Goal: Task Accomplishment & Management: Manage account settings

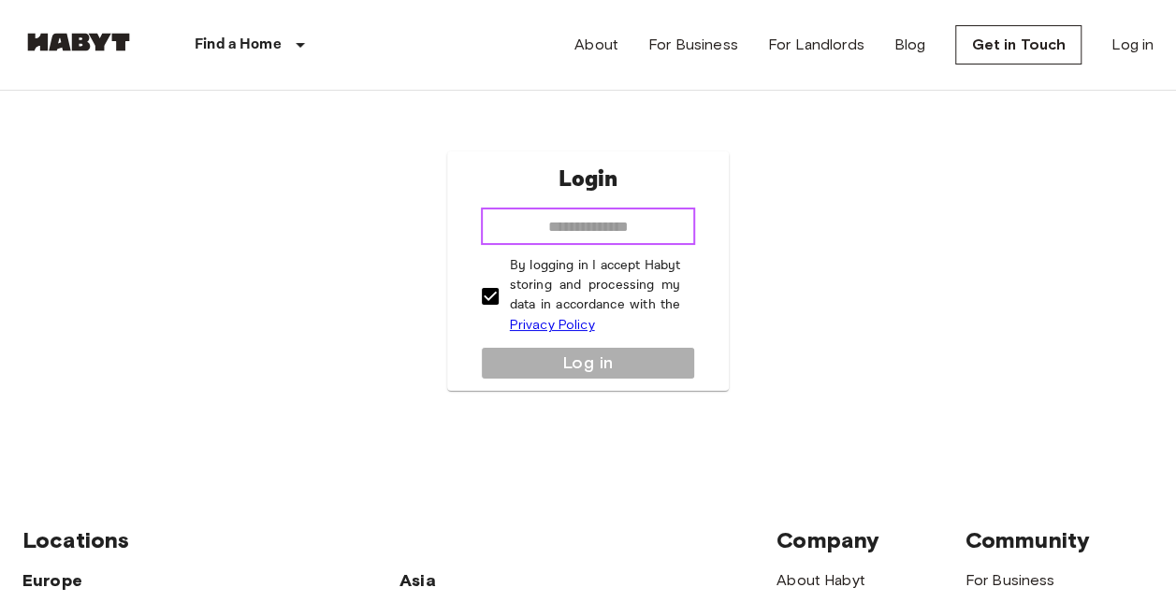
click at [588, 235] on input "email" at bounding box center [588, 226] width 215 height 37
type input "**********"
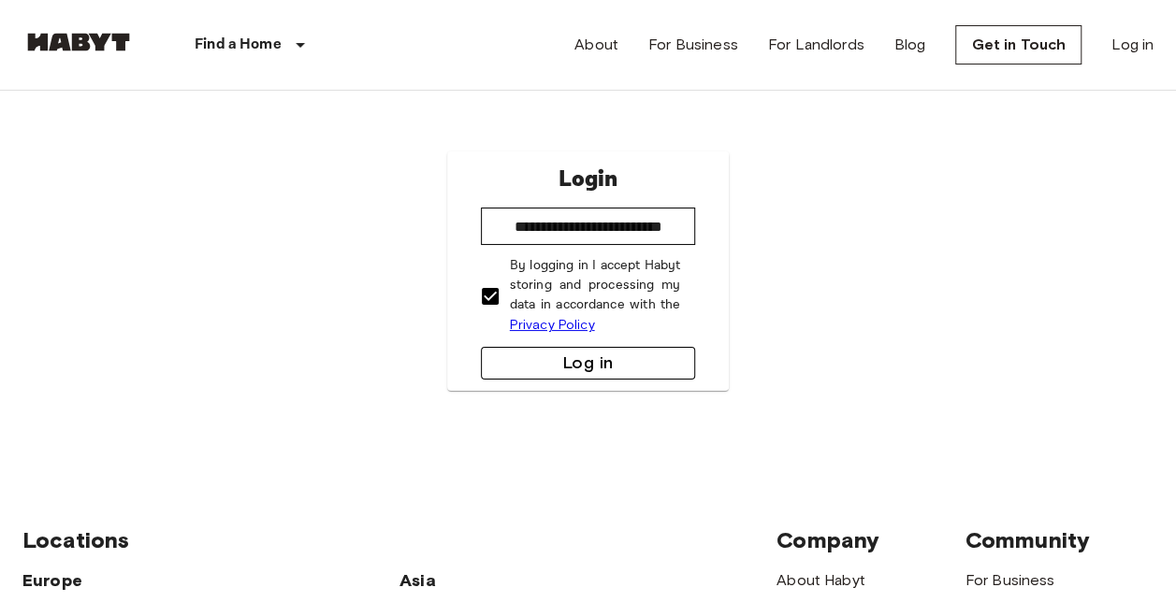
click at [578, 357] on button "Log in" at bounding box center [588, 363] width 215 height 33
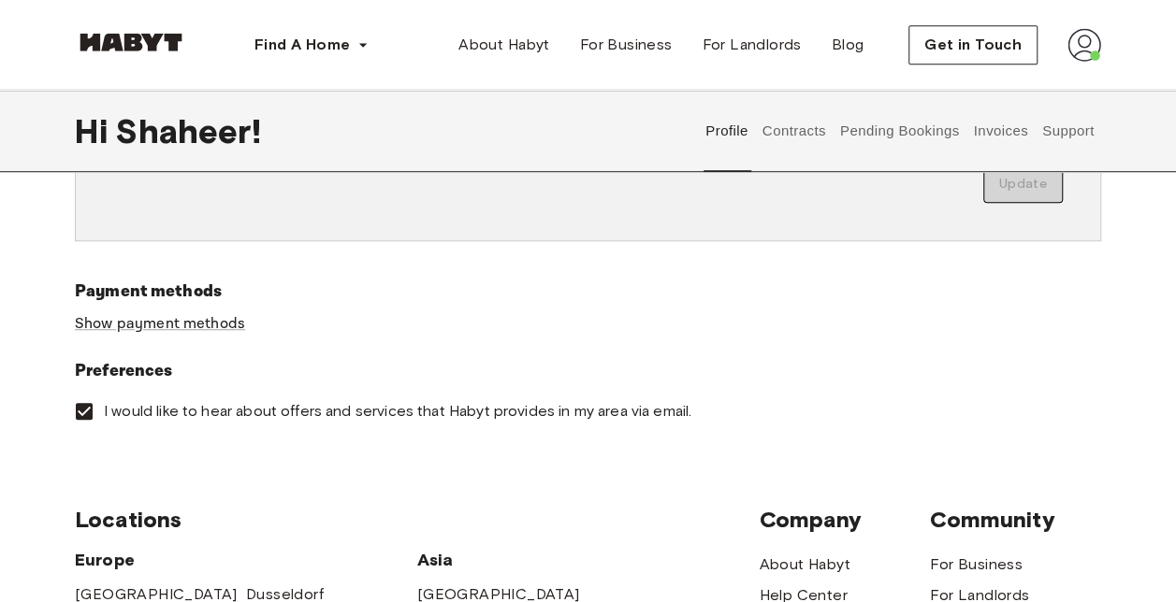
scroll to position [556, 0]
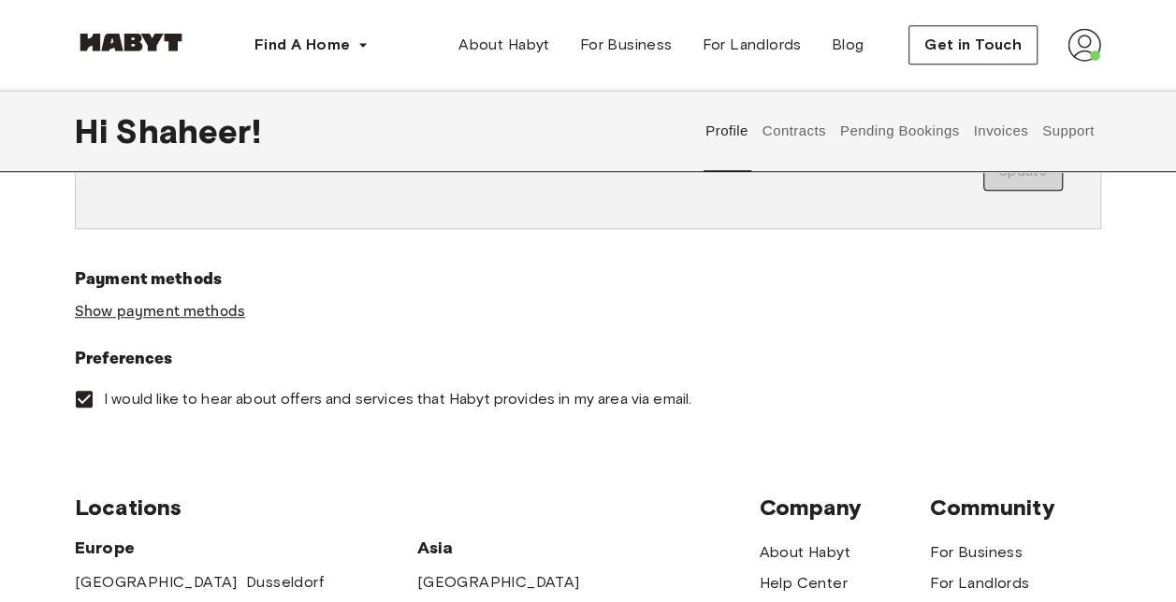
click at [201, 309] on link "Show payment methods" at bounding box center [160, 312] width 170 height 20
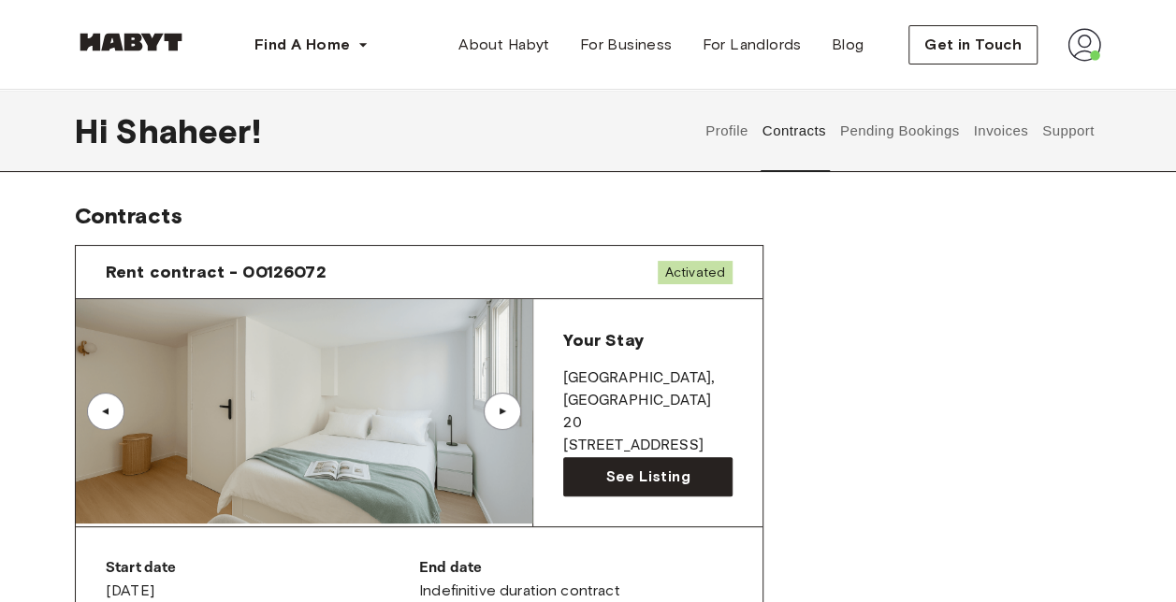
click at [1008, 125] on button "Invoices" at bounding box center [1000, 131] width 59 height 82
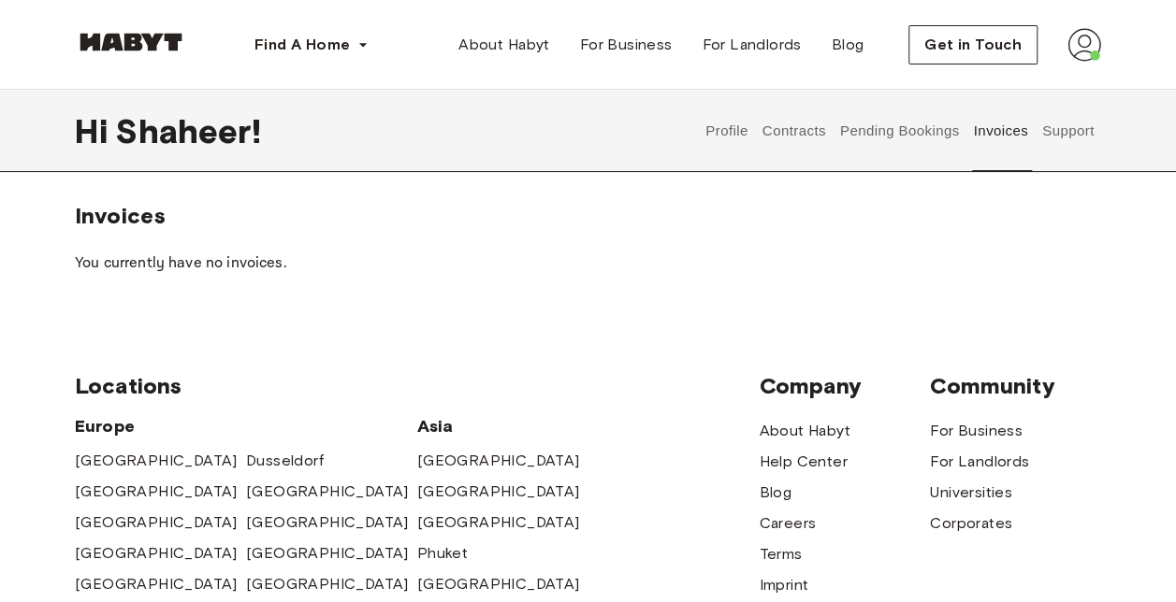
click at [921, 132] on button "Pending Bookings" at bounding box center [899, 131] width 124 height 82
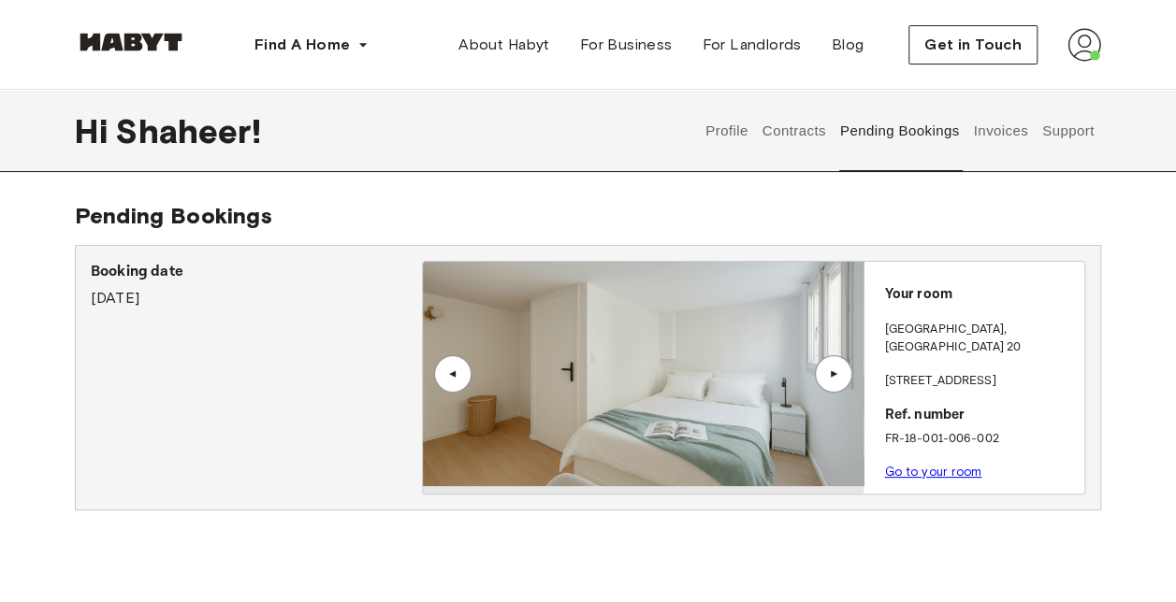
click at [810, 131] on button "Contracts" at bounding box center [793, 131] width 68 height 82
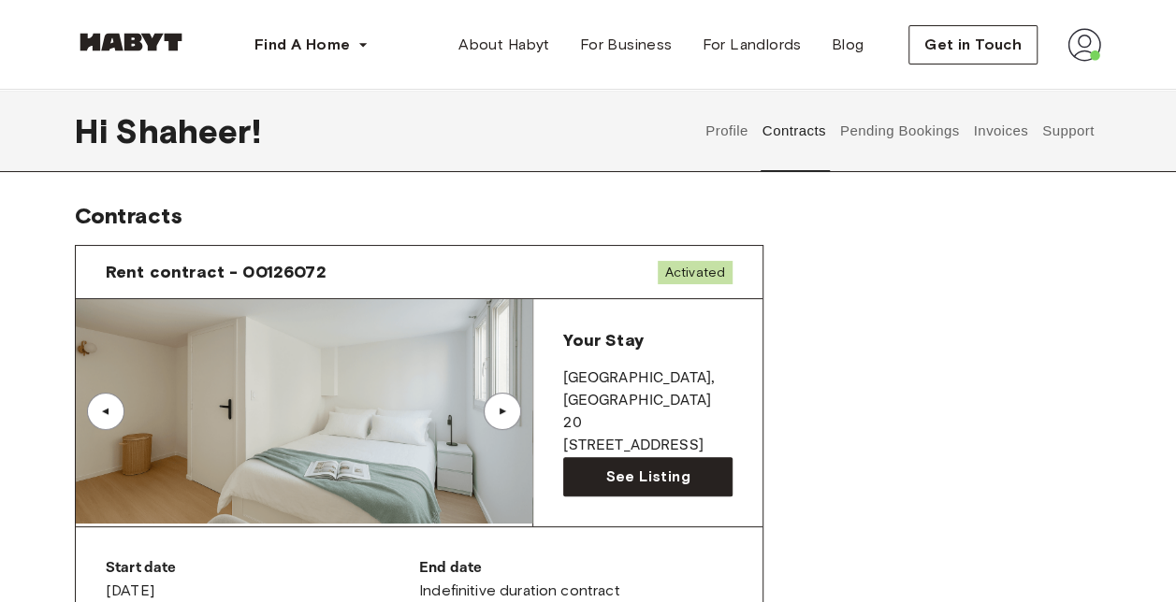
click at [1085, 43] on img at bounding box center [1084, 45] width 34 height 34
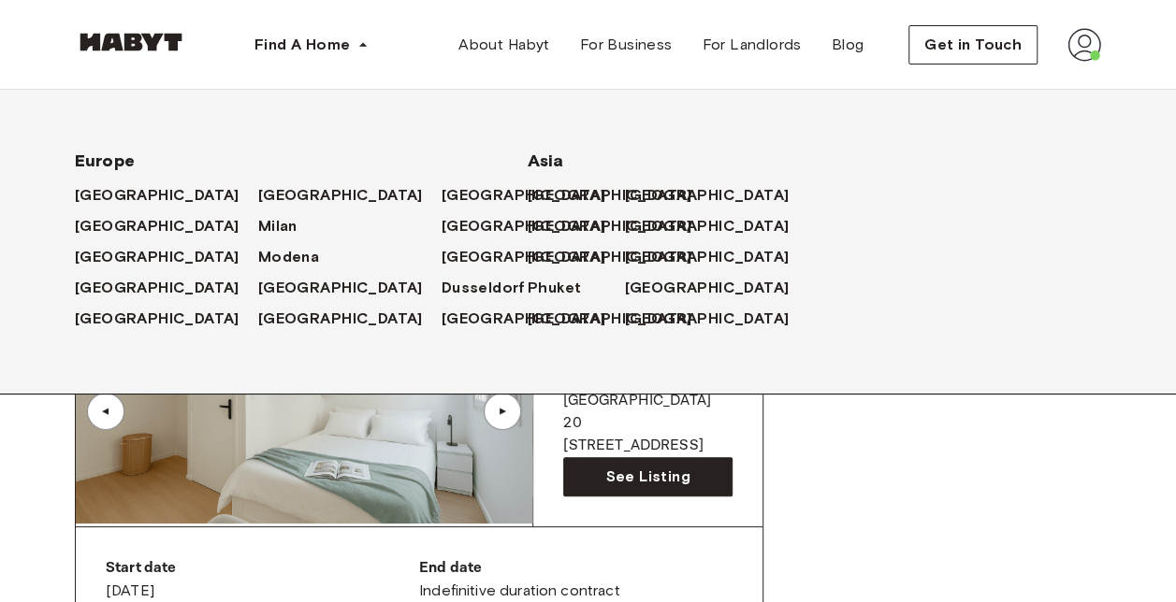
click at [733, 314] on div "Europe Amsterdam Berlin Frankfurt Hamburg Lisbon Madrid Milan Modena Paris Turi…" at bounding box center [558, 212] width 1086 height 364
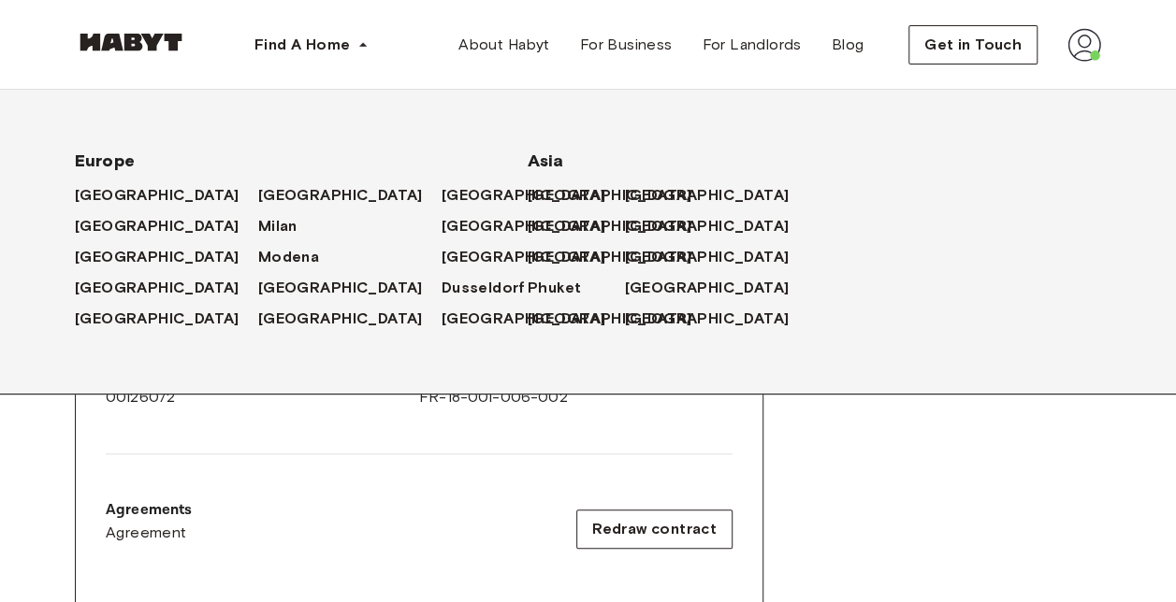
scroll to position [337, 0]
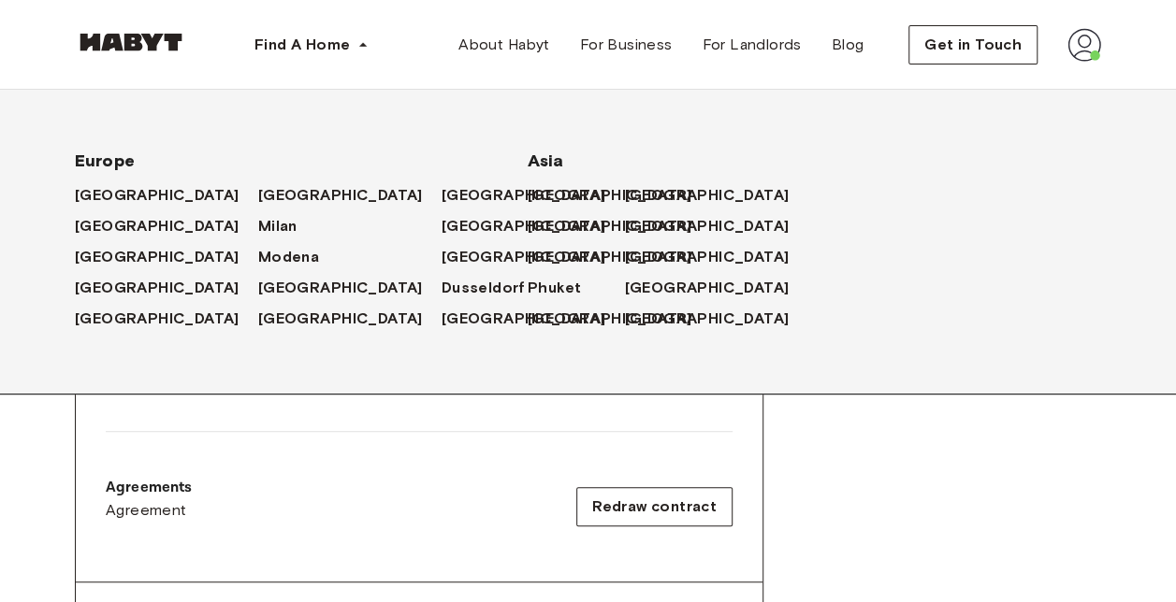
click at [1036, 297] on div "Europe Amsterdam Berlin Frankfurt Hamburg Lisbon Madrid Milan Modena Paris Turi…" at bounding box center [558, 212] width 1086 height 364
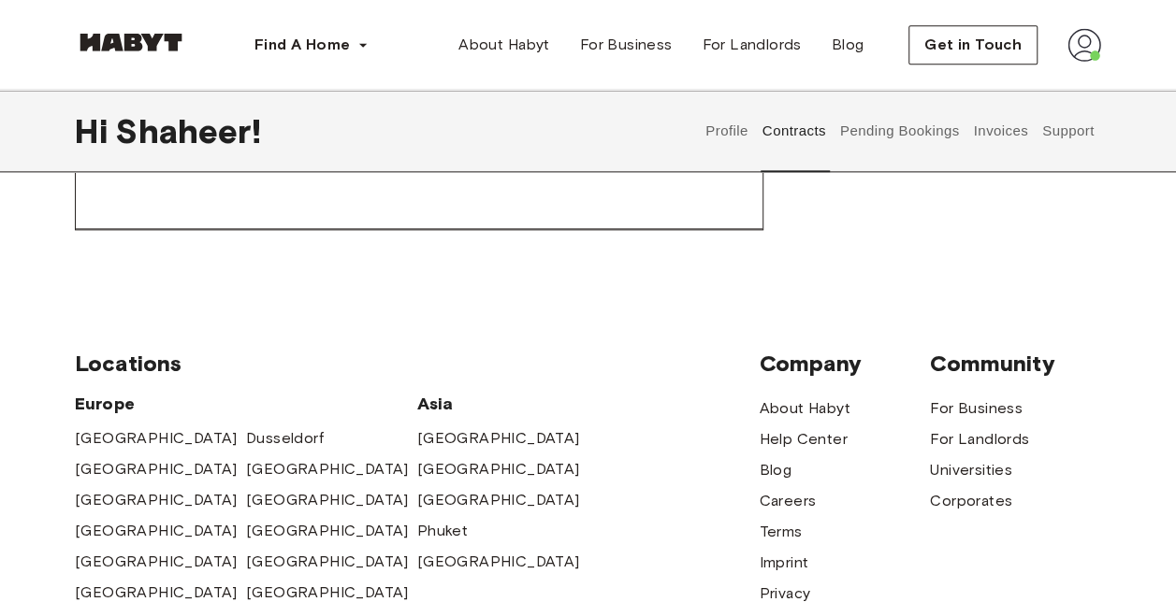
scroll to position [1197, 0]
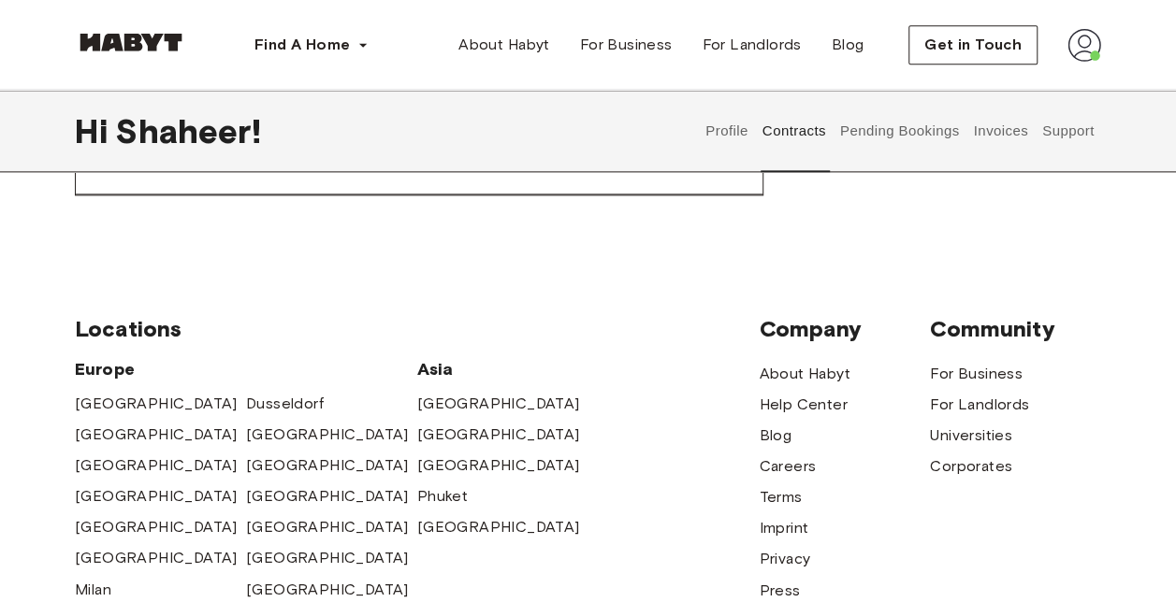
click at [986, 133] on button "Invoices" at bounding box center [1000, 131] width 59 height 82
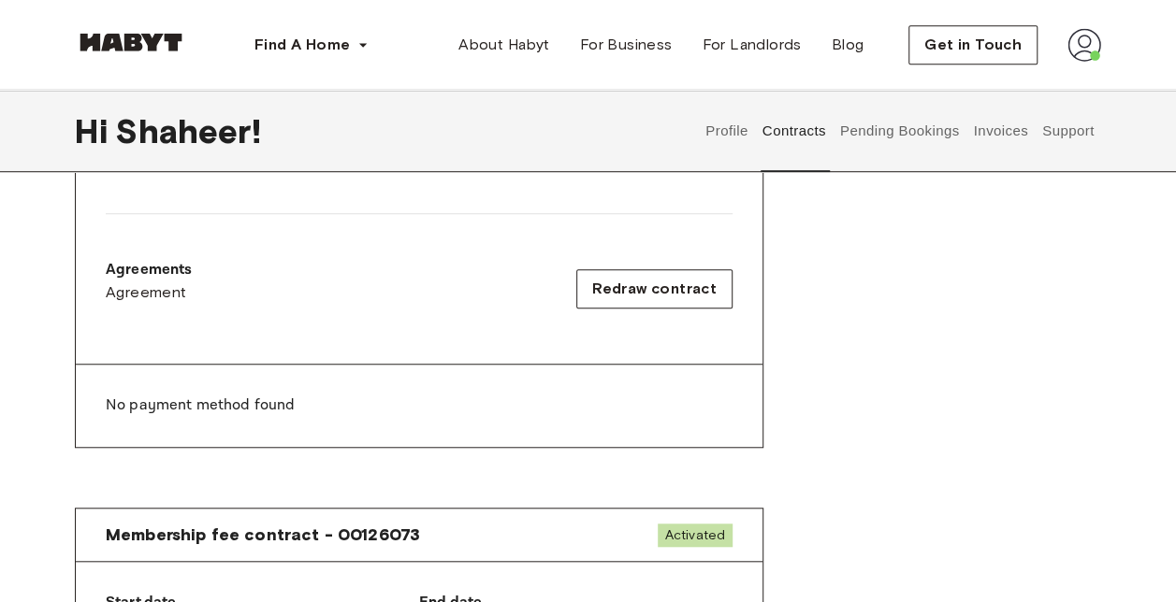
scroll to position [1688, 0]
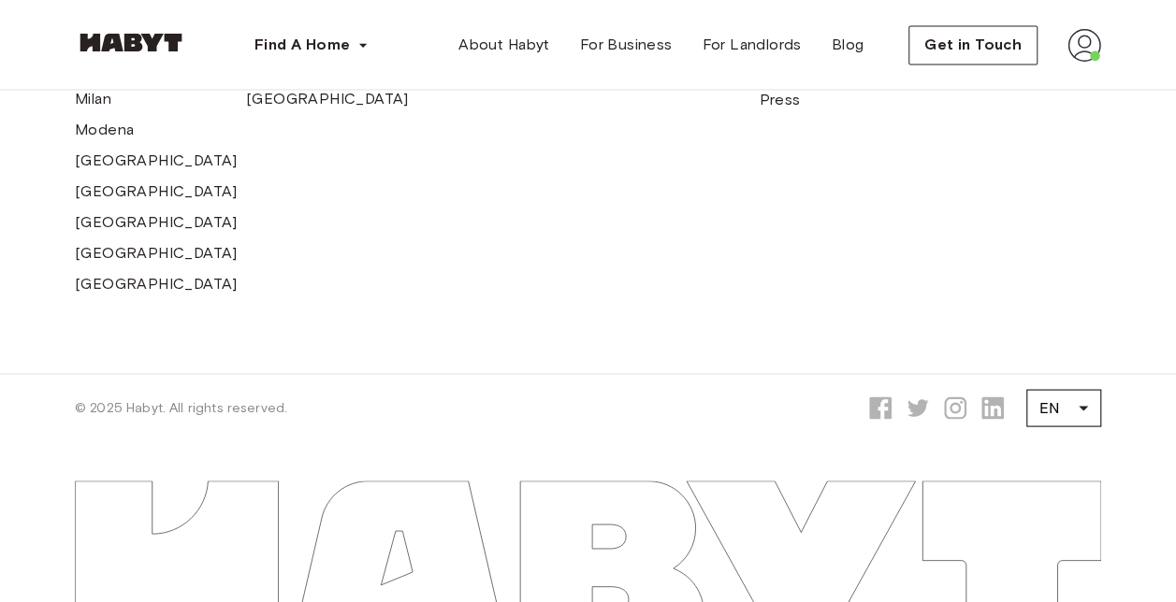
click at [275, 233] on div "Amsterdam Berlin Frankfurt Hamburg Lisbon Madrid Milan Modena Paris Turin Munic…" at bounding box center [246, 97] width 342 height 401
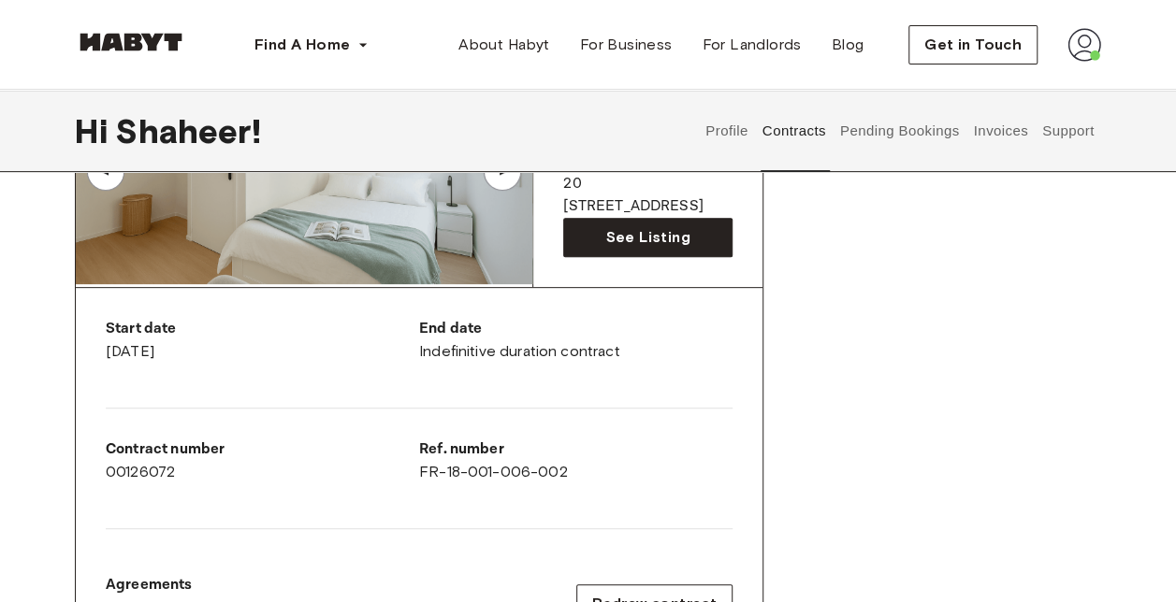
scroll to position [187, 0]
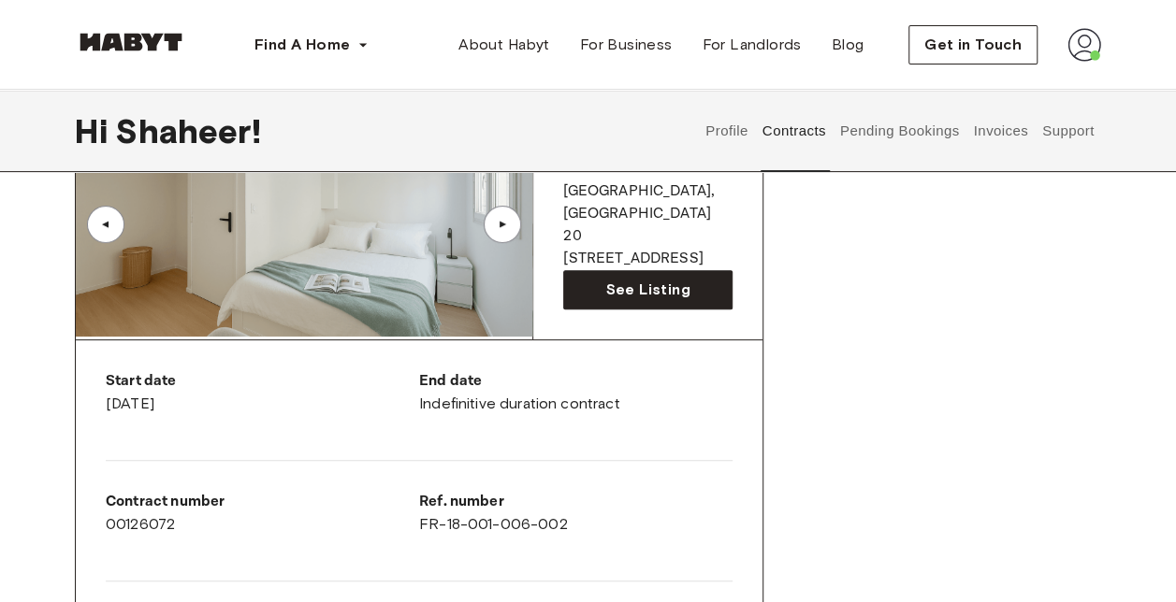
click at [873, 133] on button "Pending Bookings" at bounding box center [899, 131] width 124 height 82
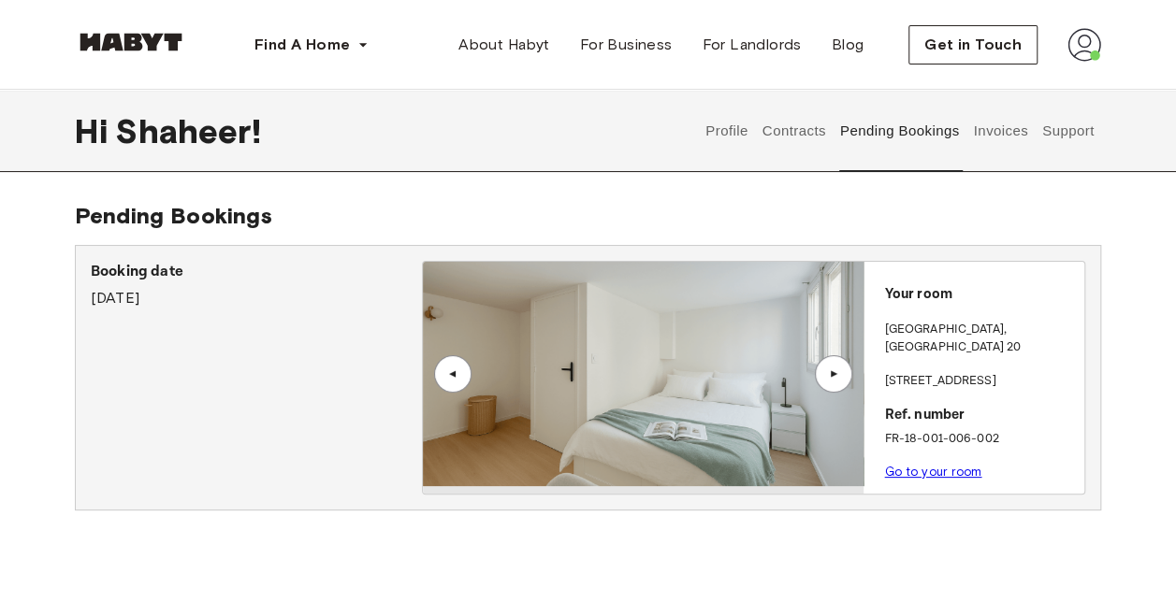
scroll to position [37, 0]
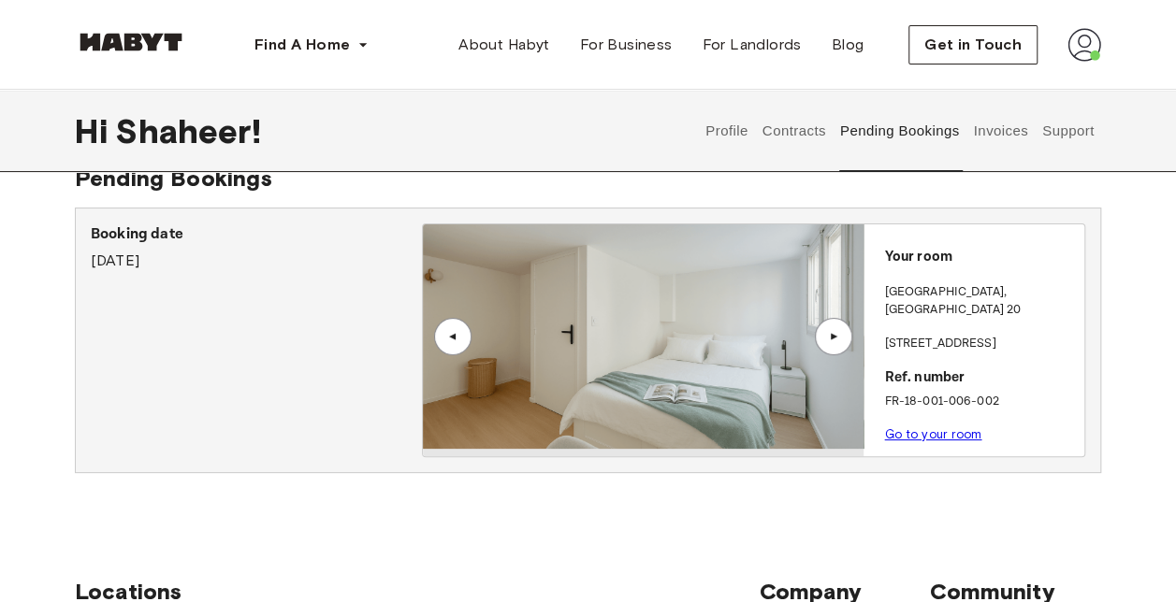
drag, startPoint x: 920, startPoint y: 417, endPoint x: 895, endPoint y: 452, distance: 42.8
click at [895, 452] on div "Booking date September 15th, 2025 ▲ ▲ Your room PARIS , Paris 20 Place de la Re…" at bounding box center [588, 341] width 1026 height 266
click at [910, 427] on link "Go to your room" at bounding box center [932, 434] width 97 height 14
